Goal: Information Seeking & Learning: Find specific fact

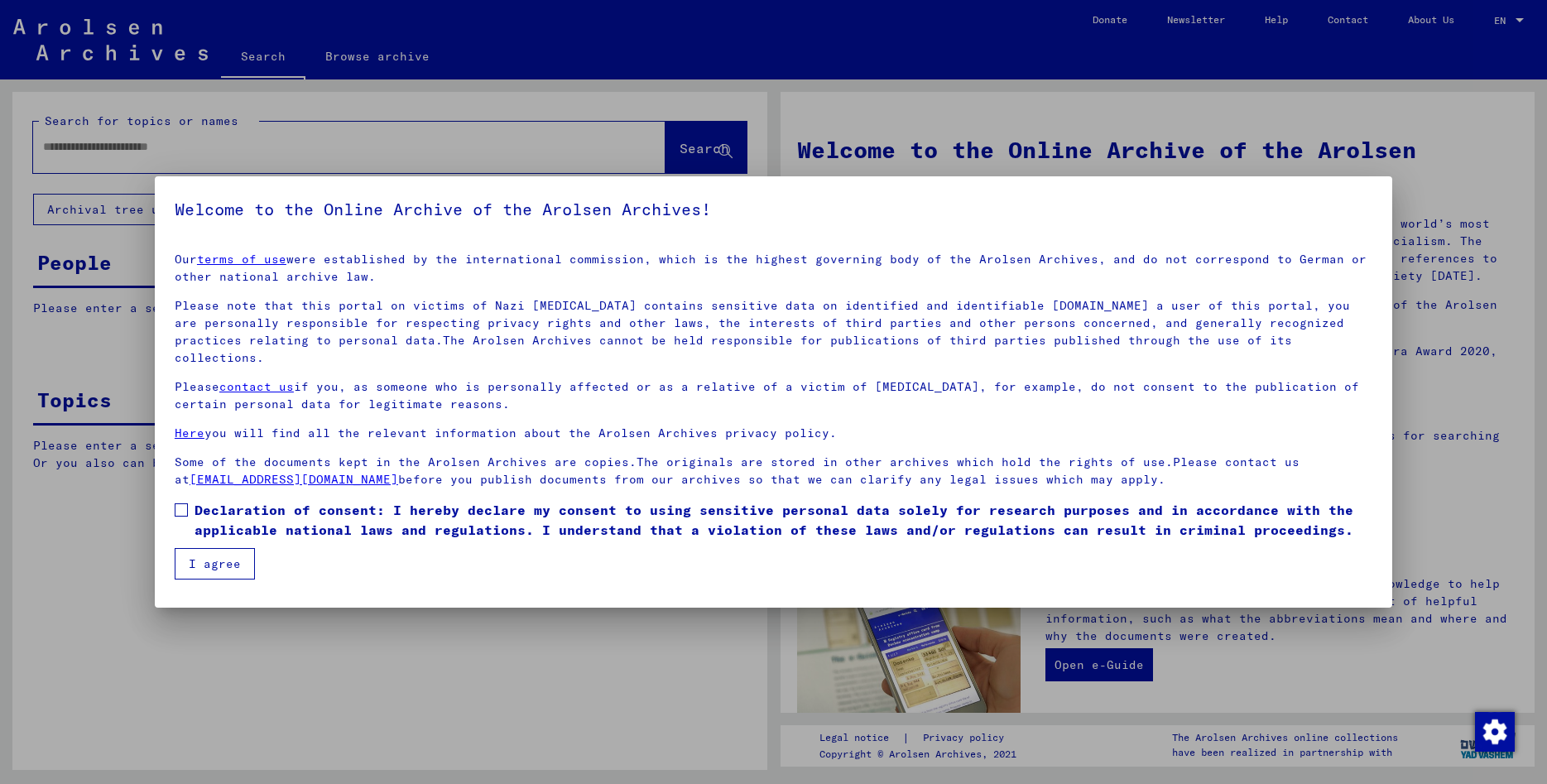
drag, startPoint x: 181, startPoint y: 489, endPoint x: 206, endPoint y: 547, distance: 63.2
click at [181, 503] on span at bounding box center [181, 510] width 13 height 13
click at [211, 550] on button "I agree" at bounding box center [215, 564] width 81 height 31
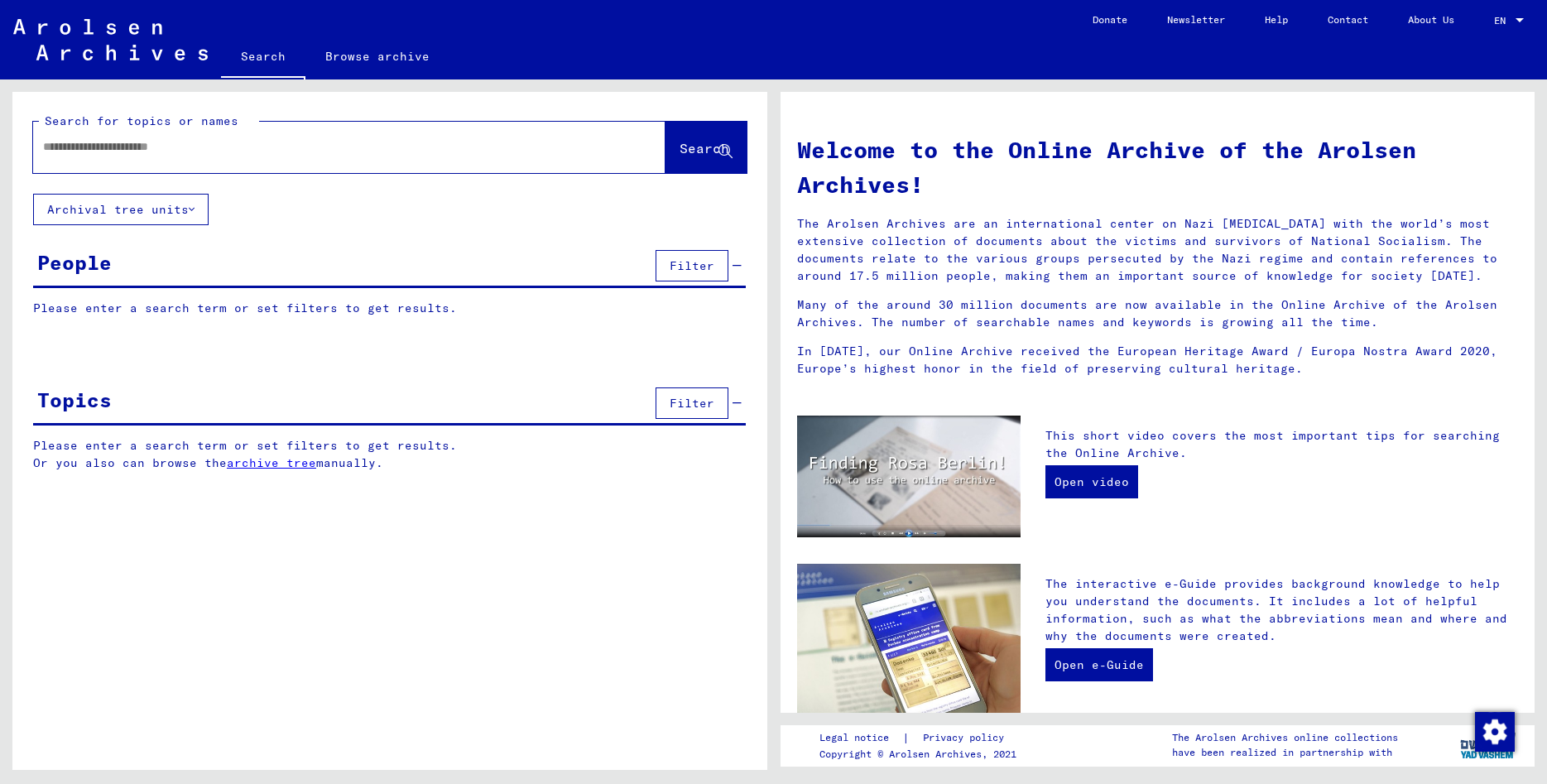
click at [110, 145] on input "text" at bounding box center [329, 146] width 573 height 17
type input "*****"
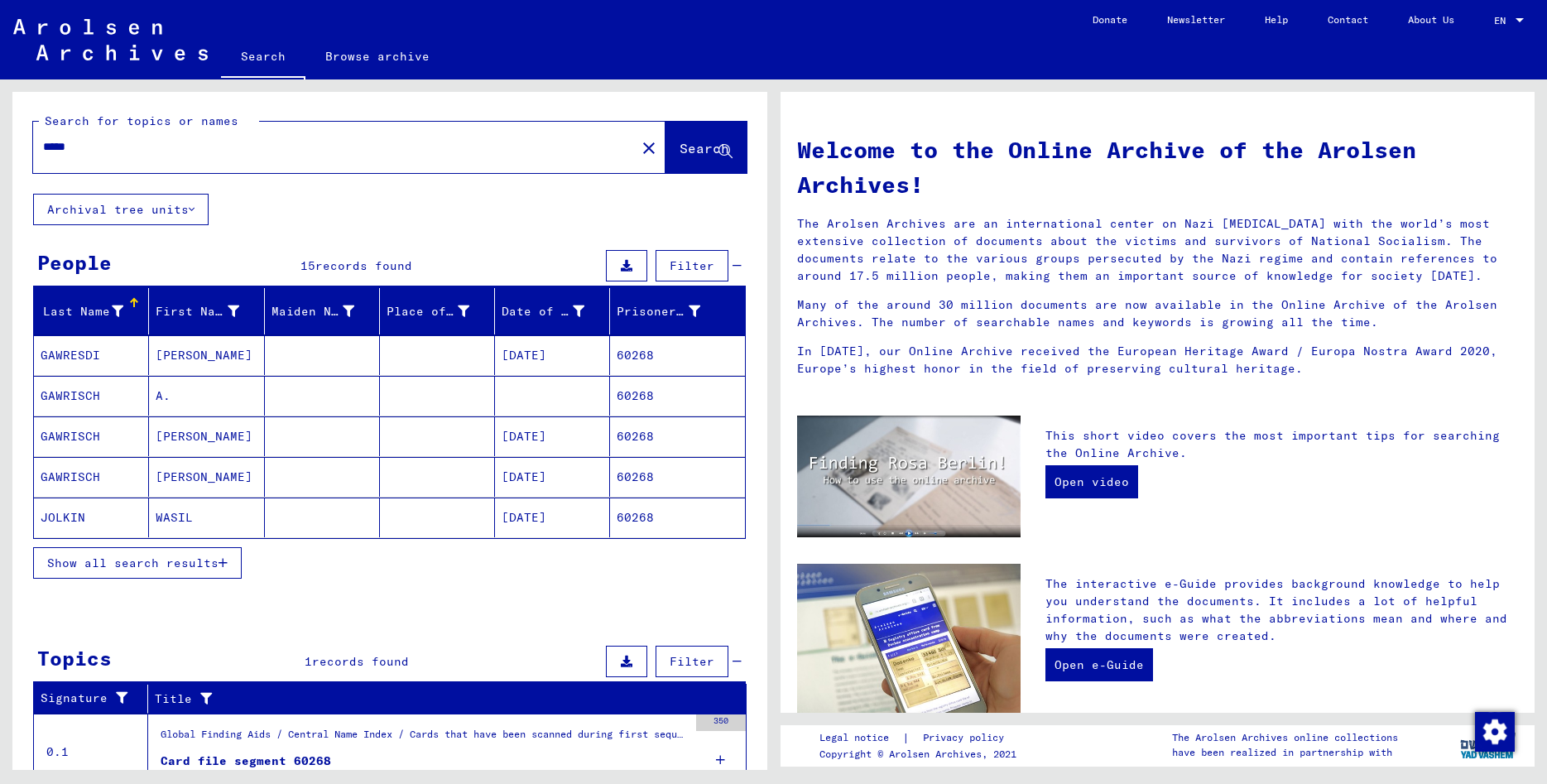
click at [141, 563] on span "Show all search results" at bounding box center [133, 563] width 171 height 15
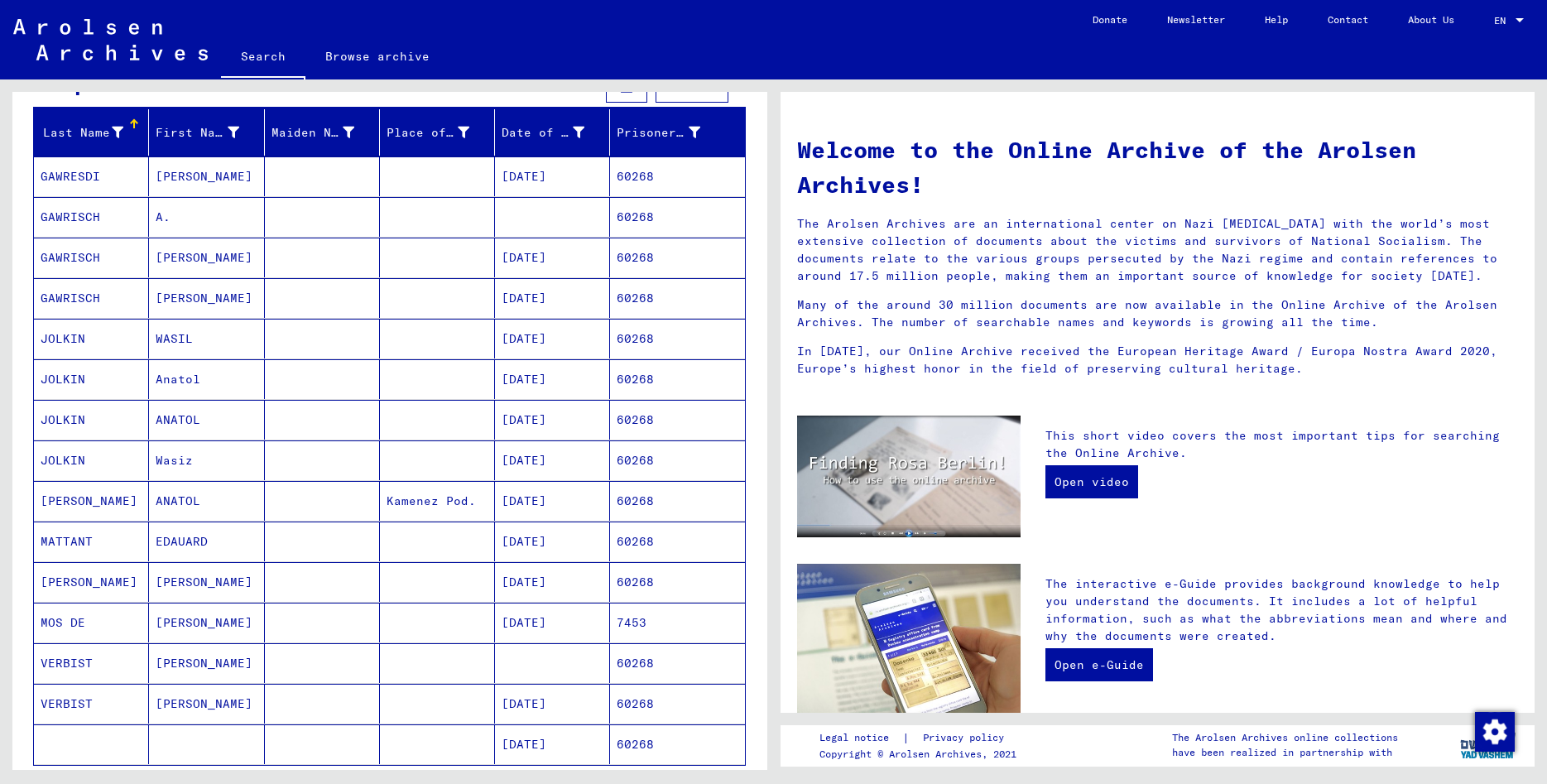
scroll to position [358, 0]
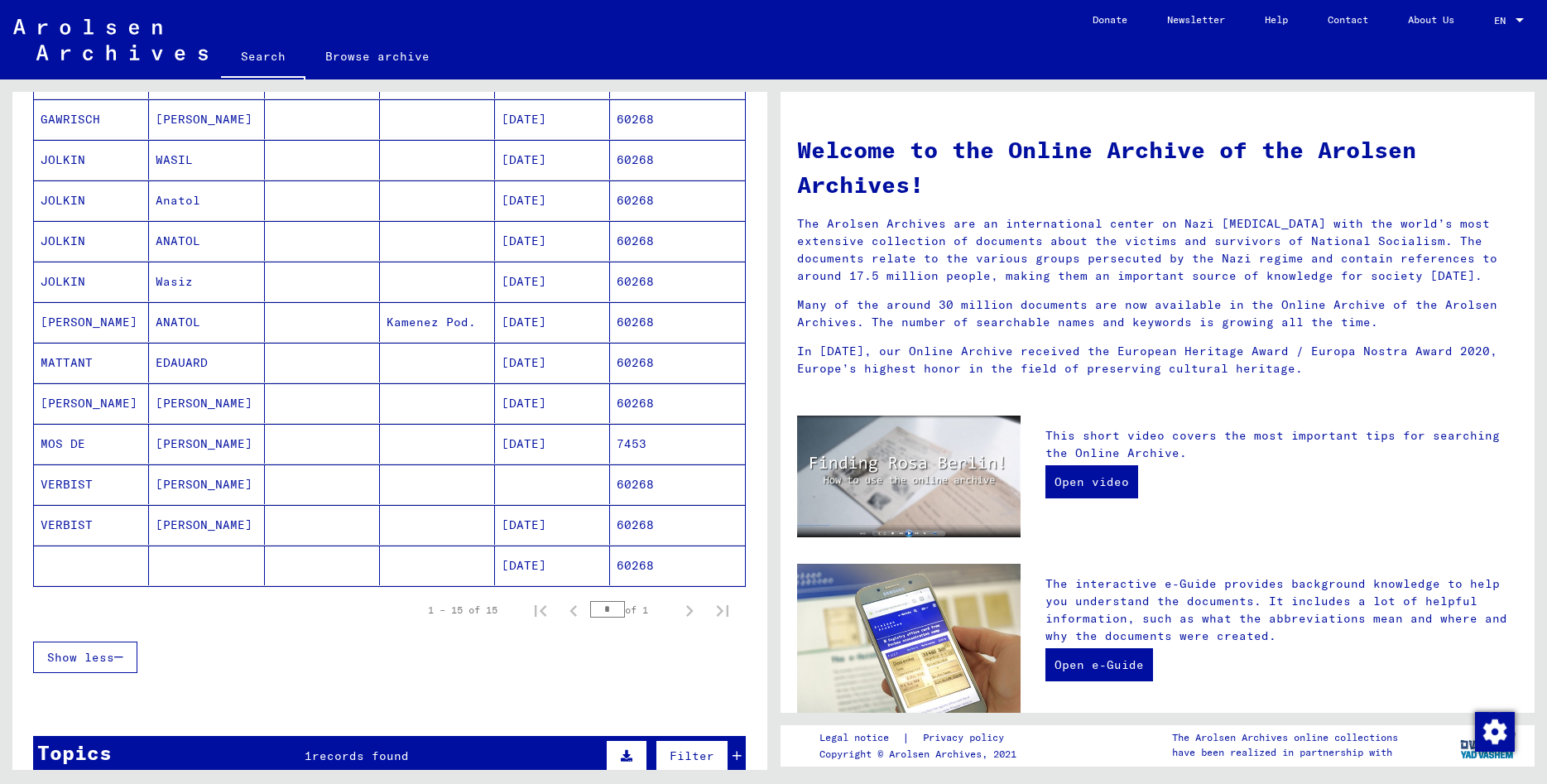
click at [208, 487] on mat-cell "[PERSON_NAME]" at bounding box center [207, 484] width 115 height 39
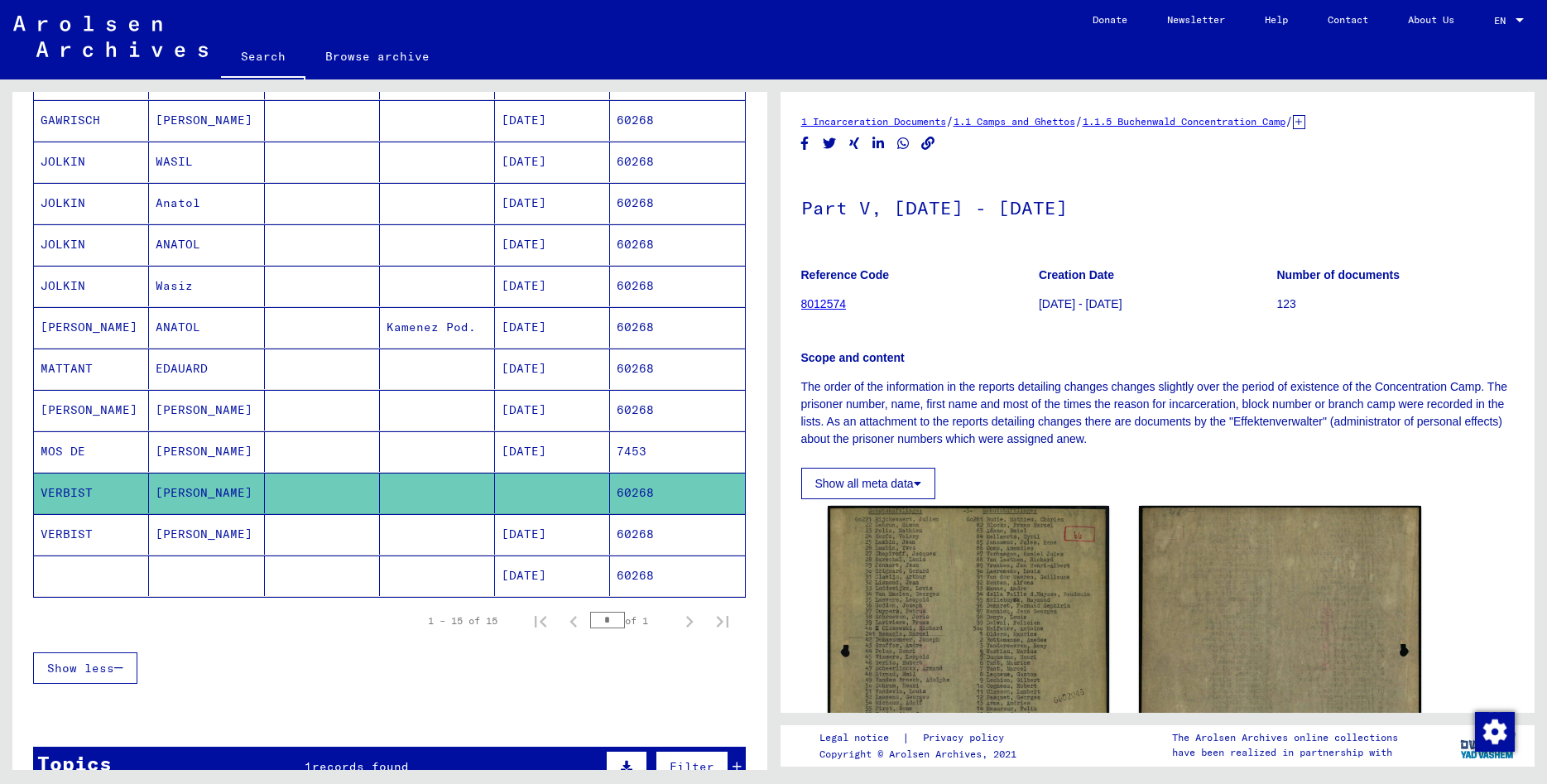
scroll to position [90, 0]
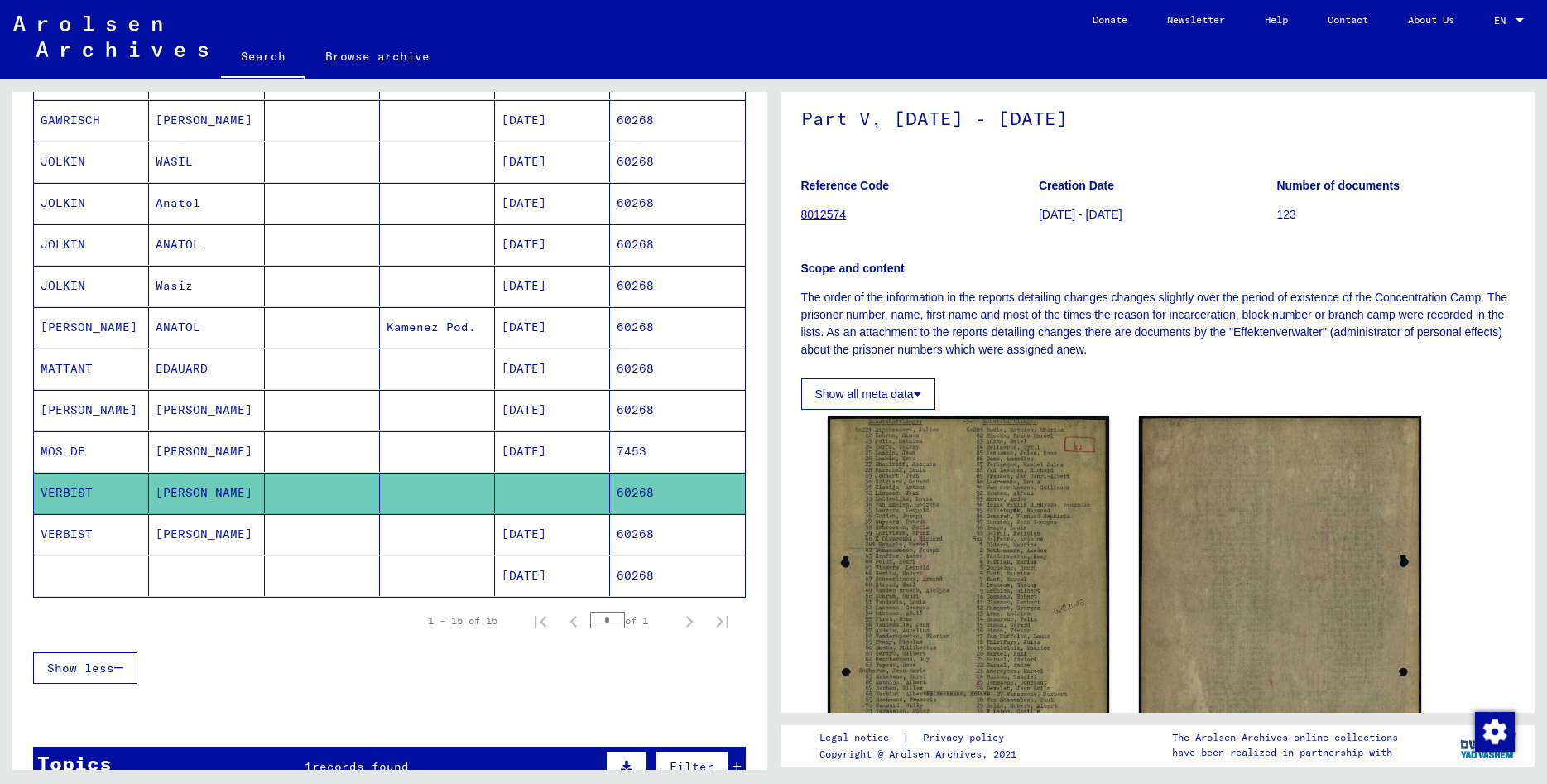
click at [600, 552] on mat-cell "[DATE]" at bounding box center [553, 534] width 115 height 40
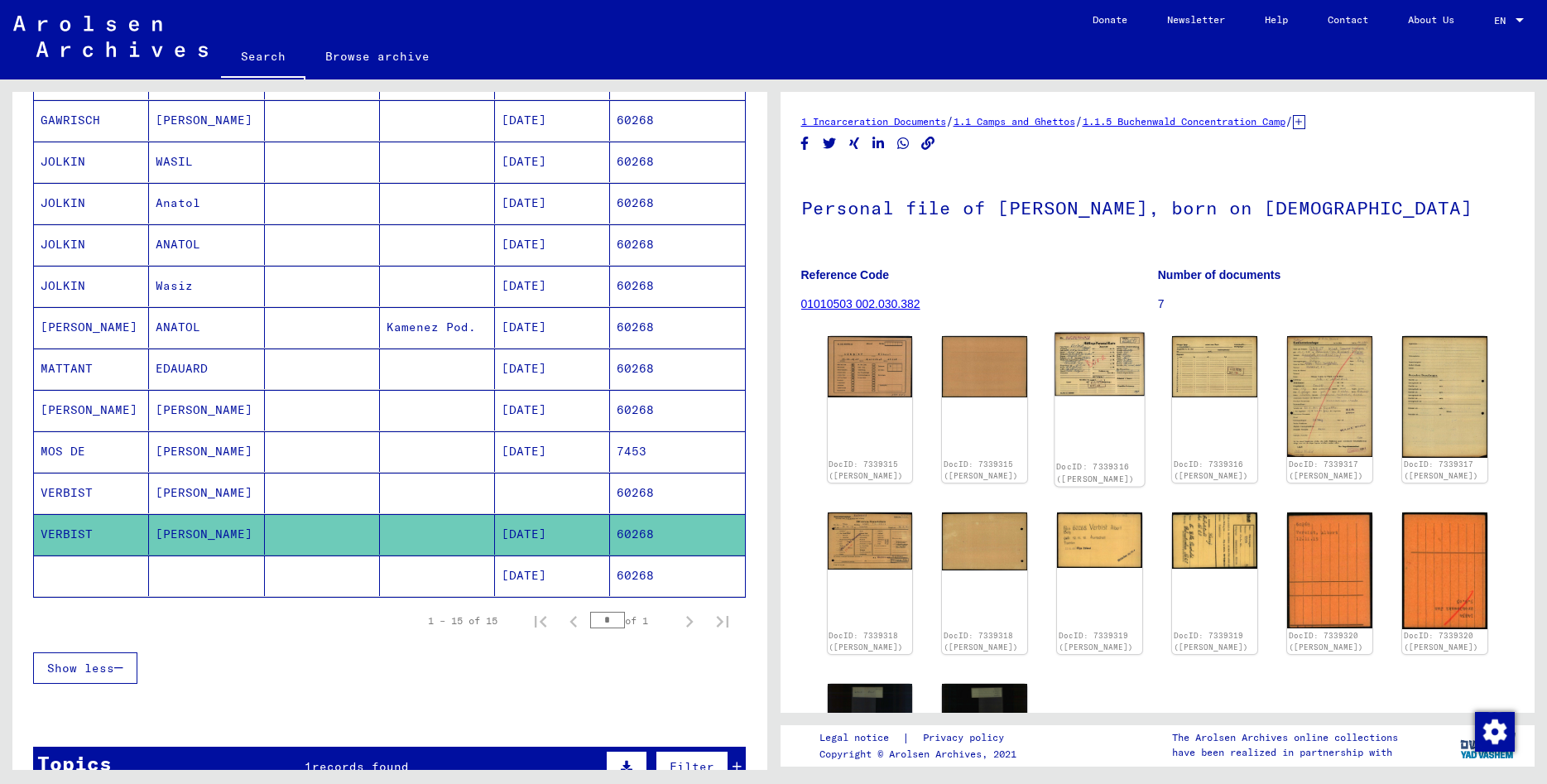
click at [1083, 368] on img at bounding box center [1101, 365] width 90 height 64
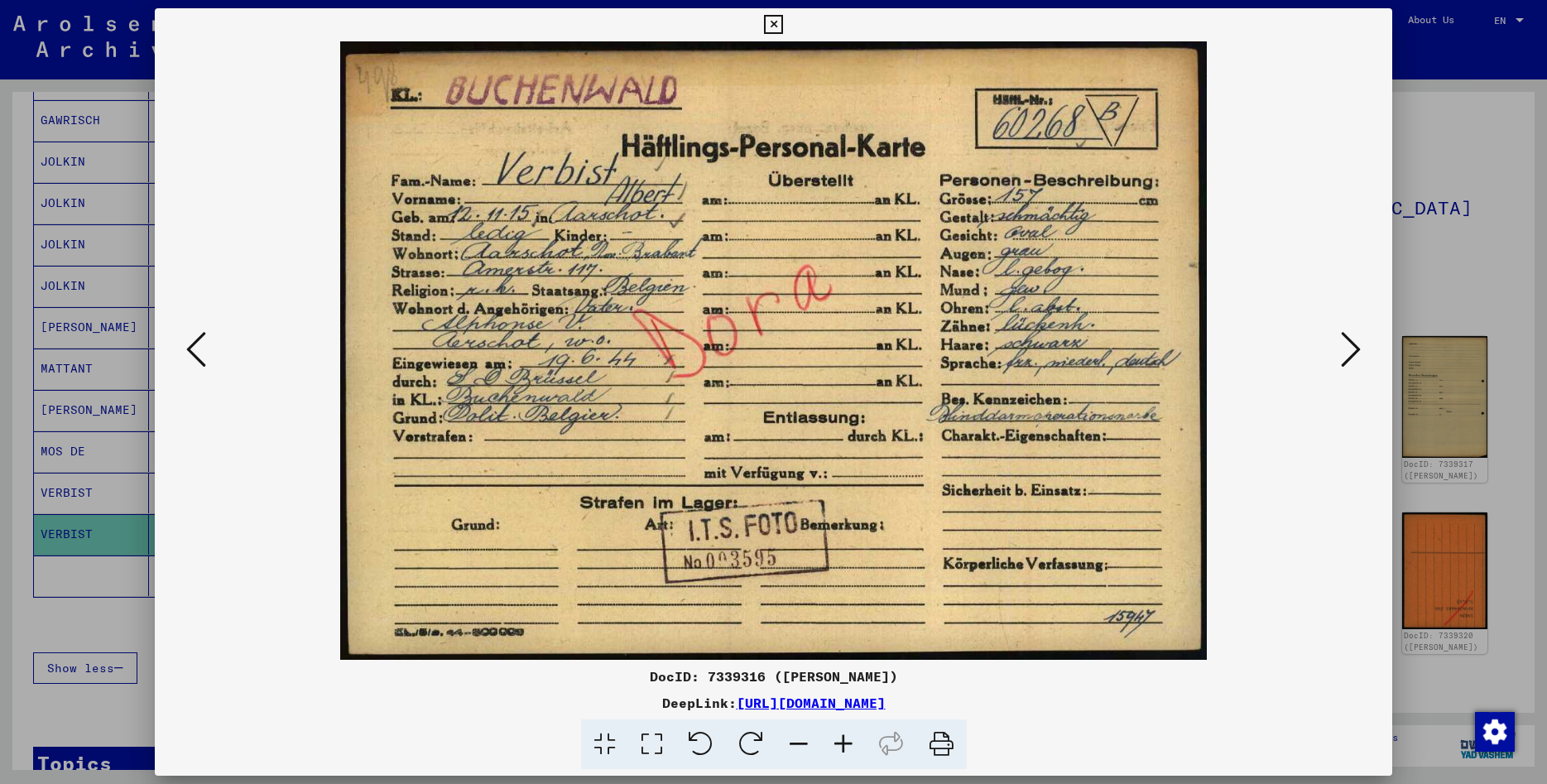
click at [783, 25] on icon at bounding box center [773, 25] width 19 height 20
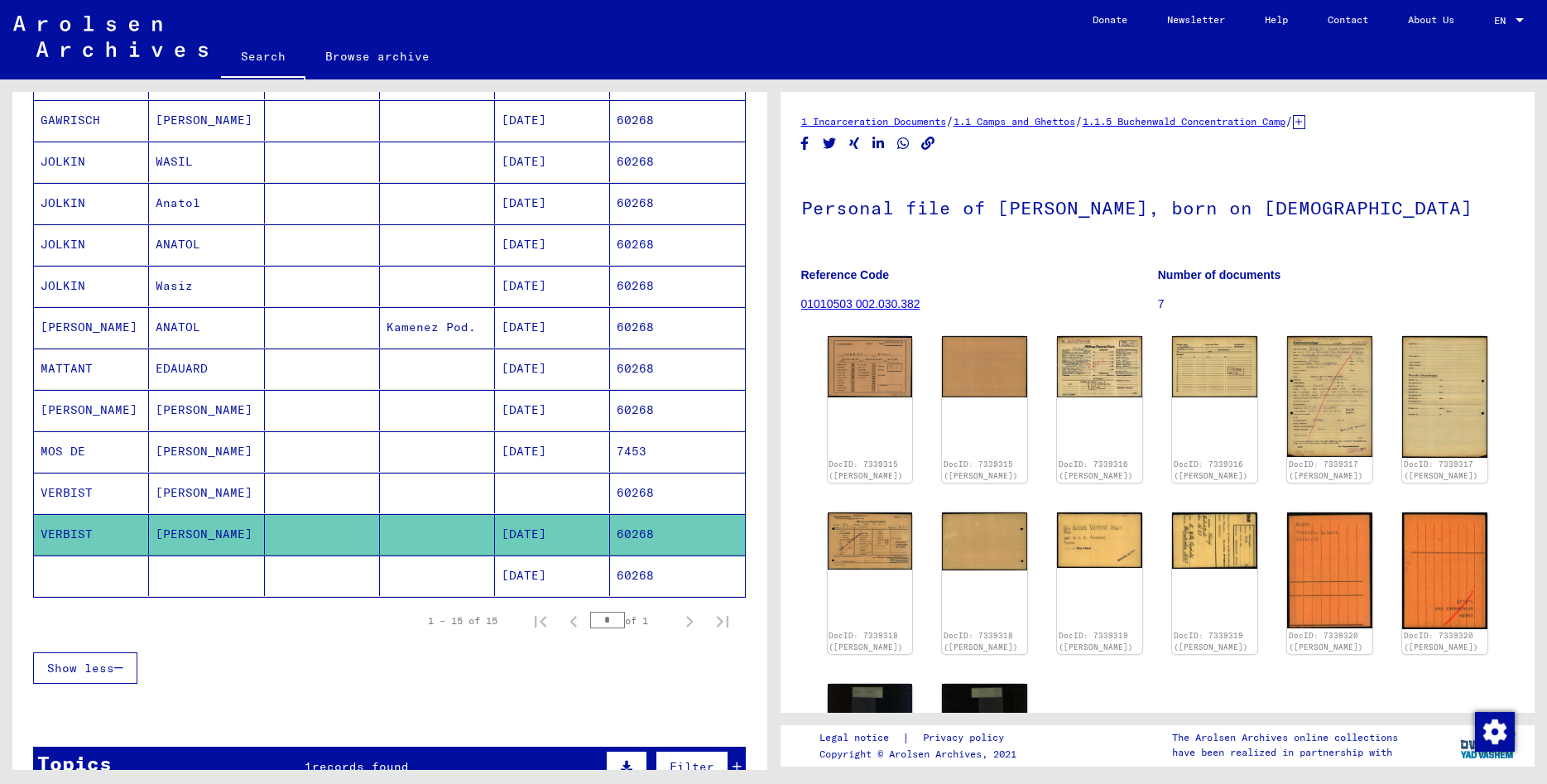
click at [629, 490] on mat-cell "60268" at bounding box center [677, 493] width 134 height 40
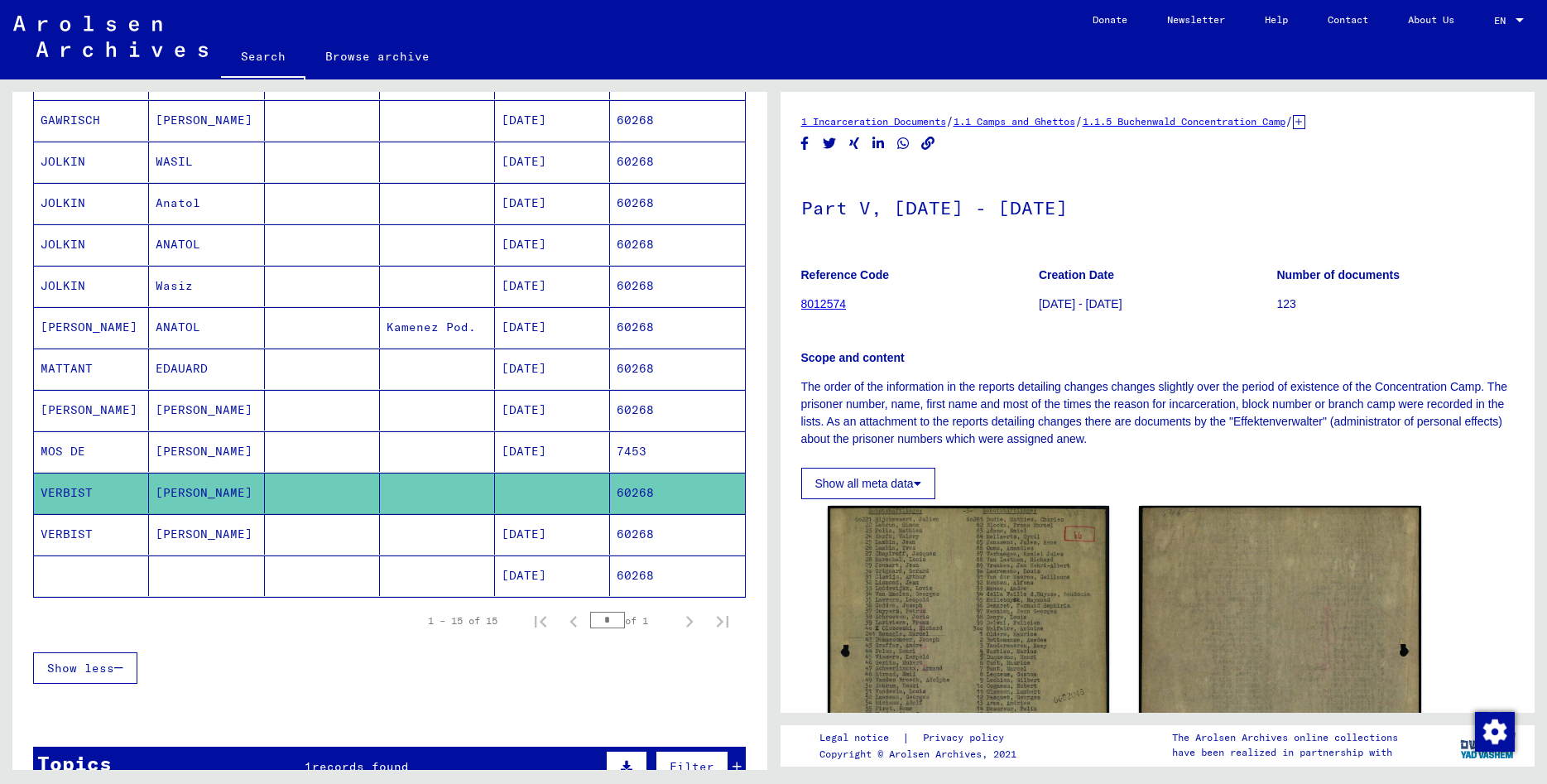
click at [613, 579] on mat-cell "60268" at bounding box center [677, 575] width 134 height 40
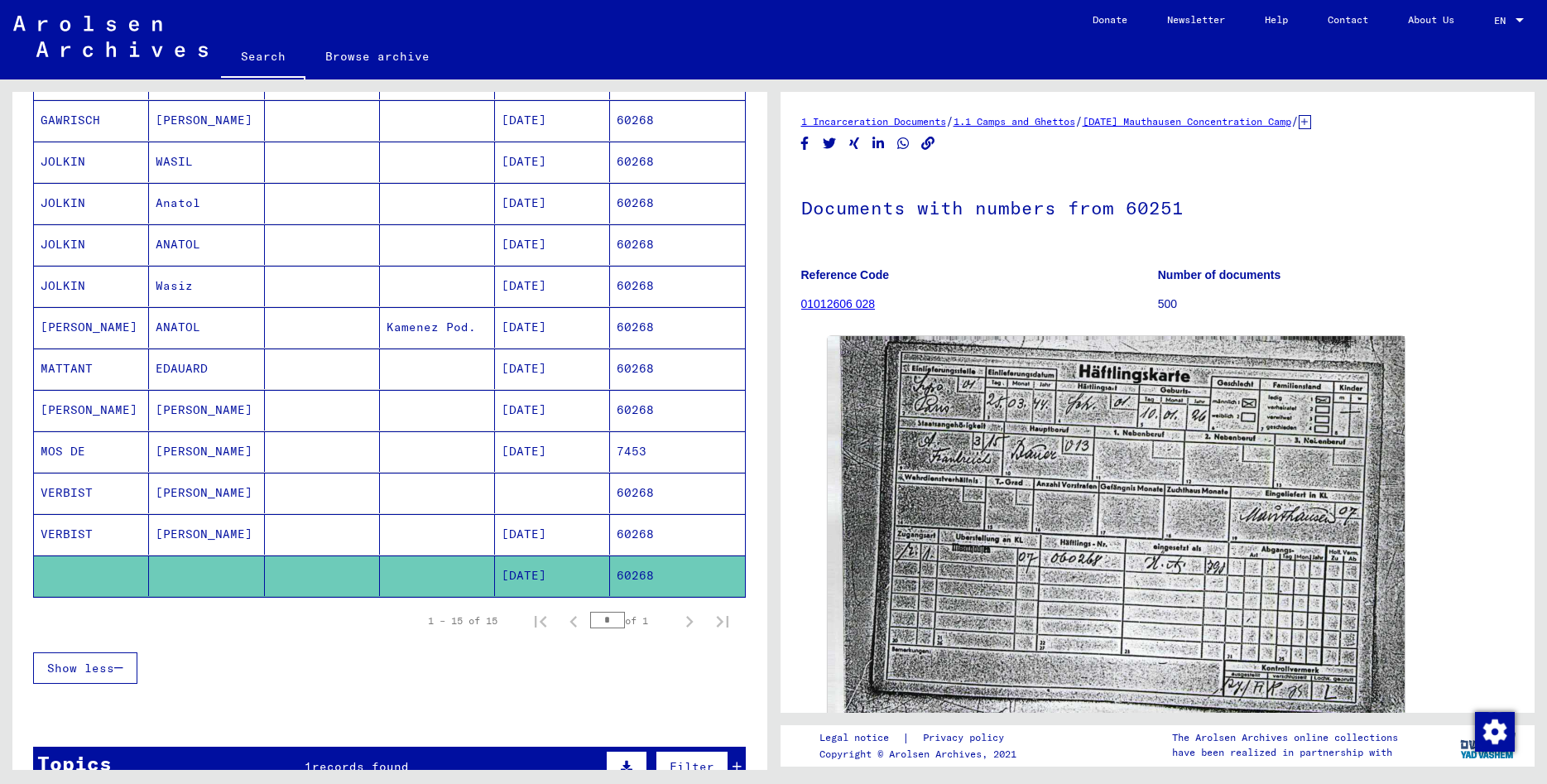
click at [620, 531] on mat-cell "60268" at bounding box center [677, 534] width 134 height 40
